Goal: Task Accomplishment & Management: Use online tool/utility

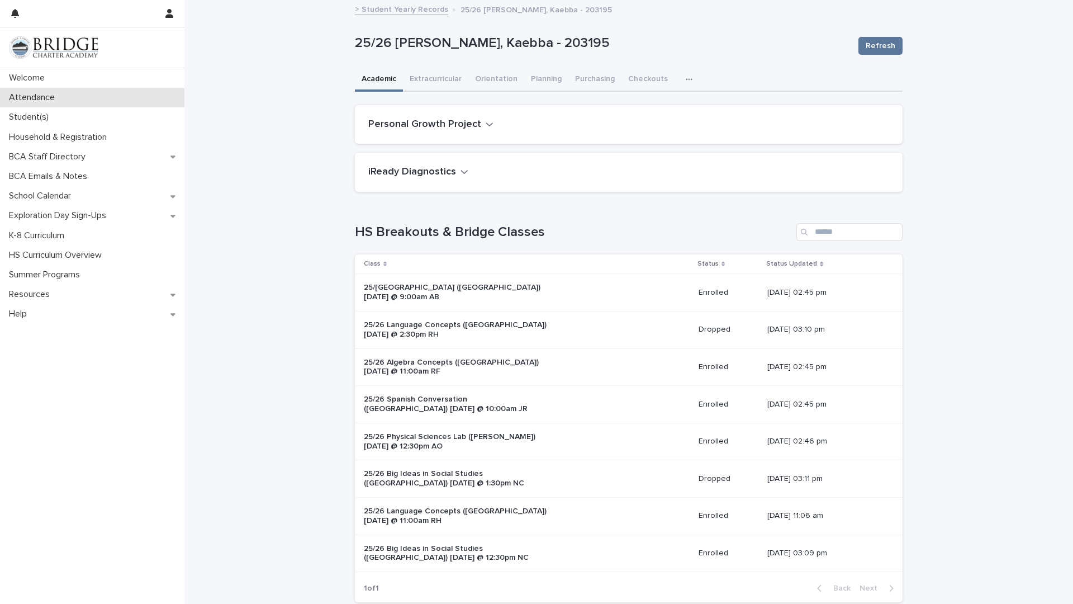
click at [26, 101] on p "Attendance" at bounding box center [33, 97] width 59 height 11
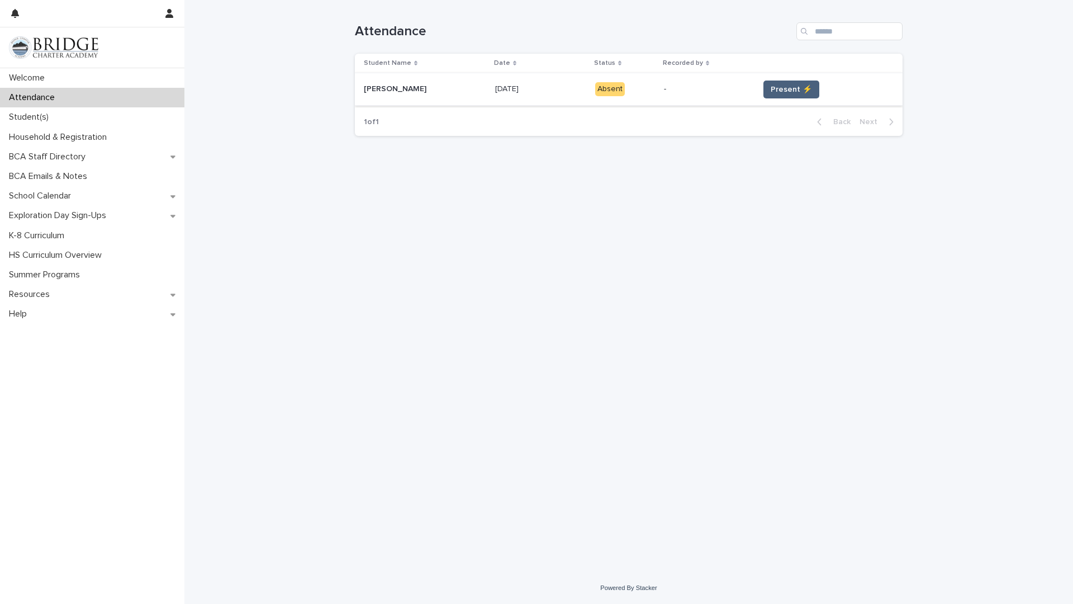
click at [784, 93] on span "Present ⚡" at bounding box center [791, 89] width 41 height 11
